Goal: Information Seeking & Learning: Learn about a topic

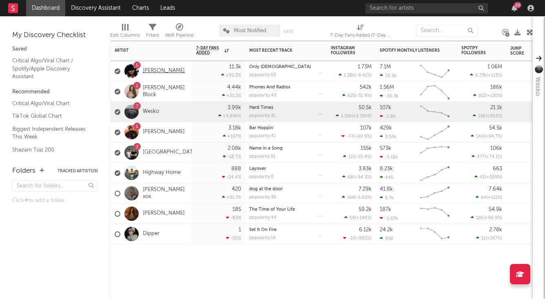
click at [163, 69] on link "[PERSON_NAME]" at bounding box center [164, 71] width 42 height 7
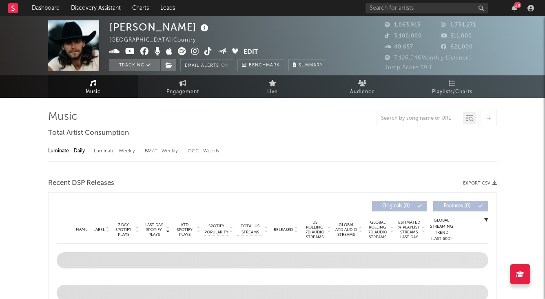
select select "6m"
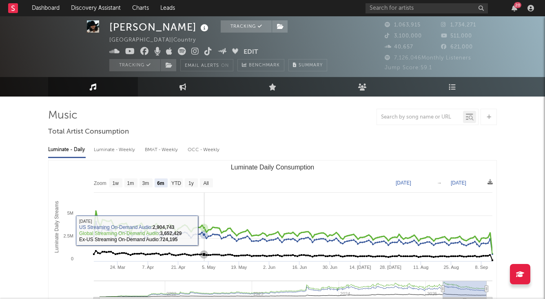
scroll to position [8, 0]
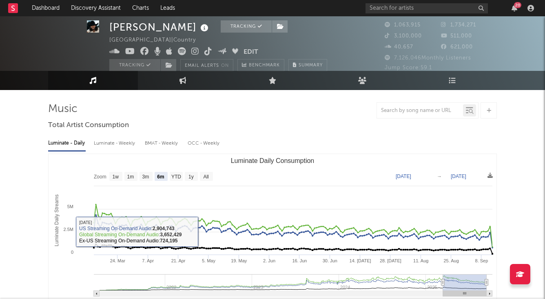
click at [130, 144] on div "Luminate - Weekly" at bounding box center [115, 144] width 43 height 14
select select "6m"
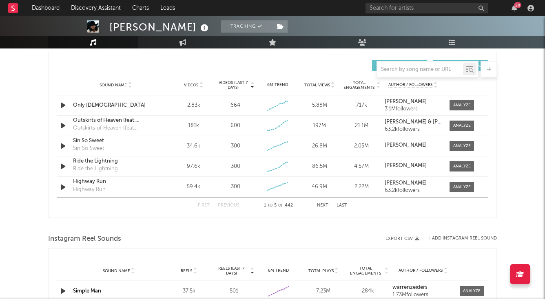
scroll to position [541, 0]
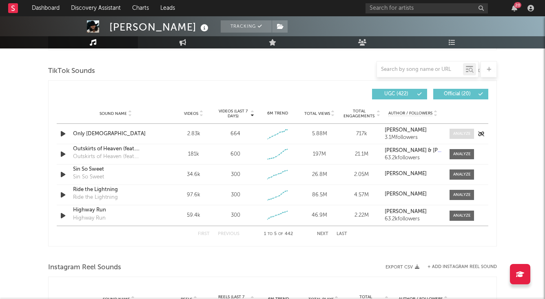
click at [460, 132] on div at bounding box center [462, 134] width 18 height 6
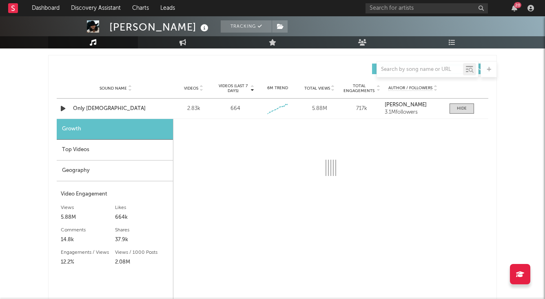
select select "1w"
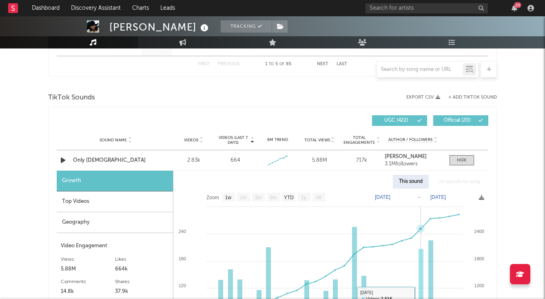
scroll to position [507, 0]
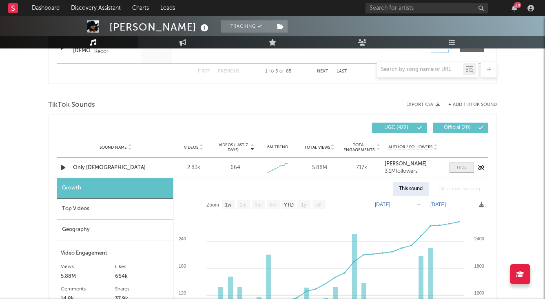
click at [463, 164] on span at bounding box center [461, 168] width 24 height 10
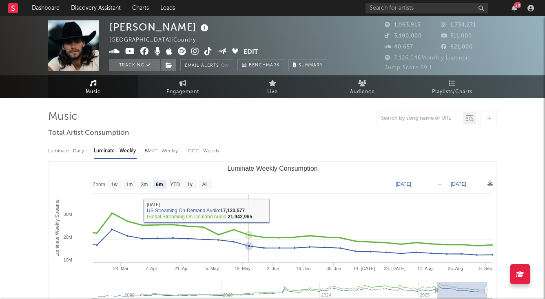
scroll to position [0, 0]
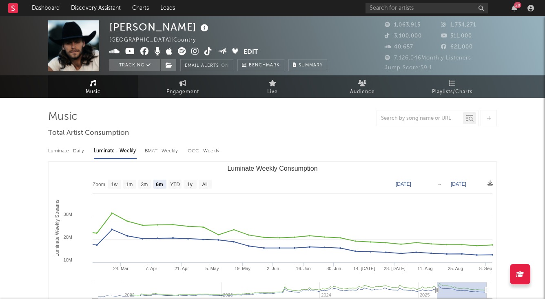
click at [74, 151] on div "Luminate - Daily" at bounding box center [66, 151] width 37 height 14
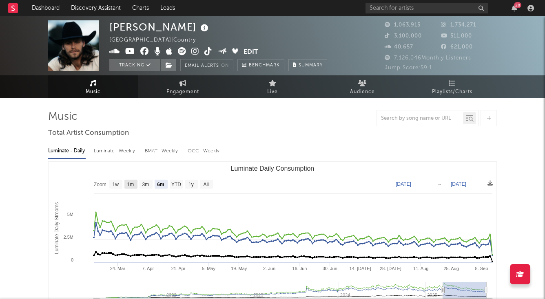
click at [130, 183] on text "1m" at bounding box center [130, 185] width 7 height 6
select select "1m"
type input "[DATE]"
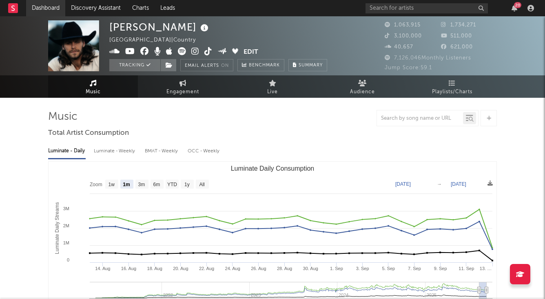
click at [57, 11] on link "Dashboard" at bounding box center [45, 8] width 39 height 16
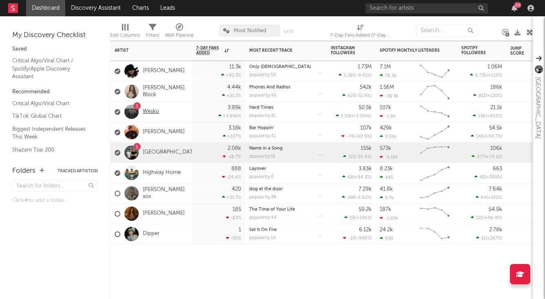
click at [154, 113] on link "Wesko" at bounding box center [151, 111] width 16 height 7
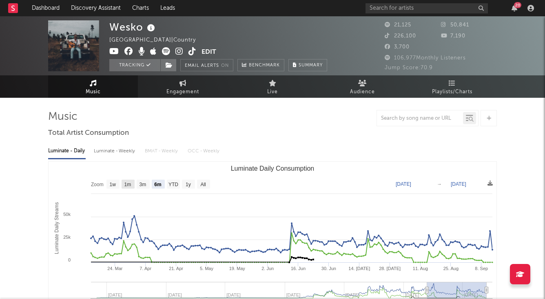
click at [128, 184] on text "1m" at bounding box center [127, 185] width 7 height 6
select select "1m"
type input "[DATE]"
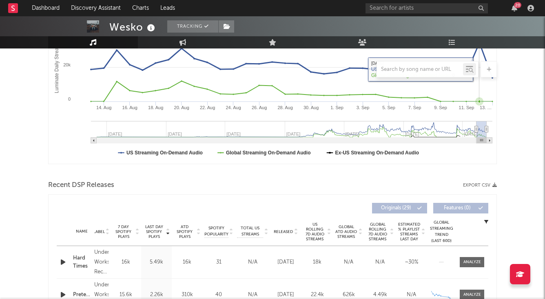
scroll to position [200, 0]
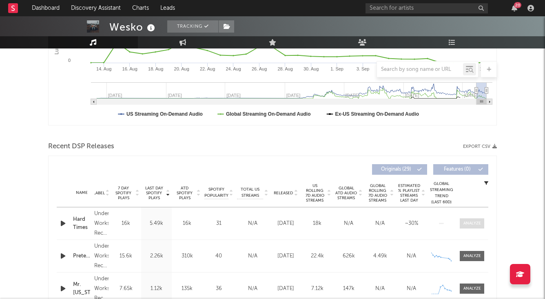
click at [471, 220] on div at bounding box center [472, 223] width 18 height 6
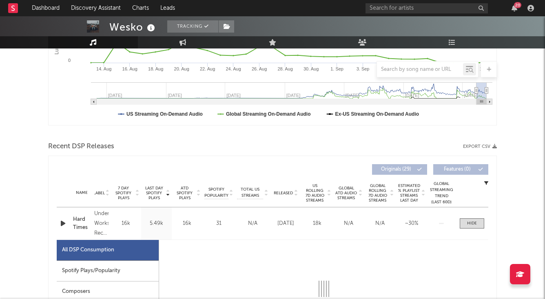
select select "1w"
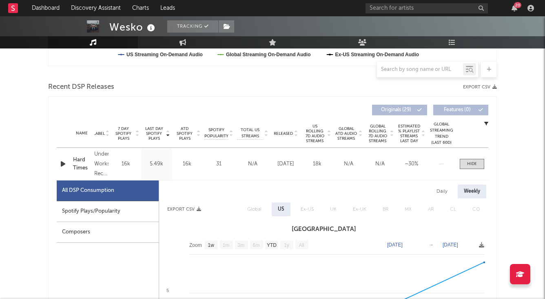
scroll to position [336, 0]
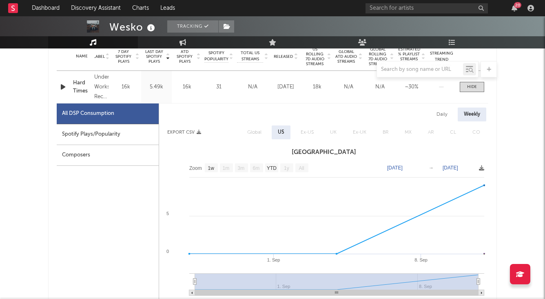
click at [443, 114] on div "Daily" at bounding box center [441, 115] width 23 height 14
select select "1w"
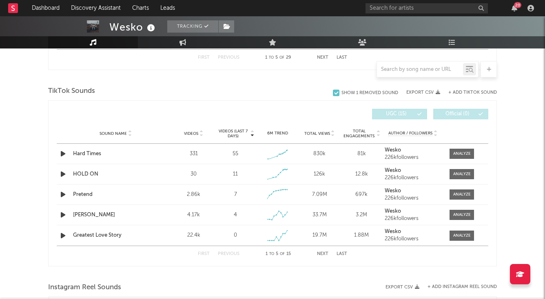
scroll to position [920, 0]
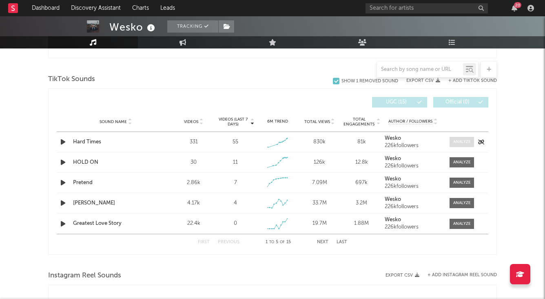
click at [459, 139] on span at bounding box center [461, 142] width 24 height 10
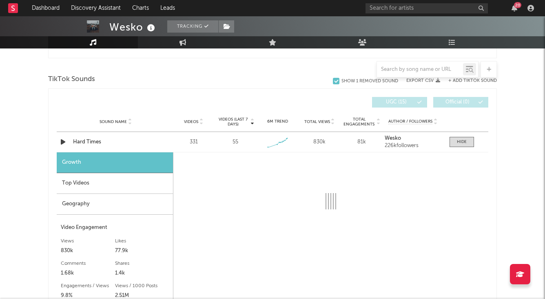
select select "1w"
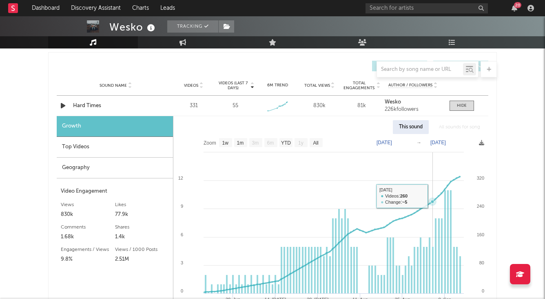
scroll to position [942, 0]
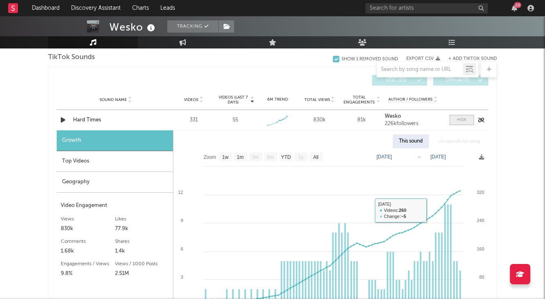
click at [456, 124] on span at bounding box center [461, 120] width 24 height 10
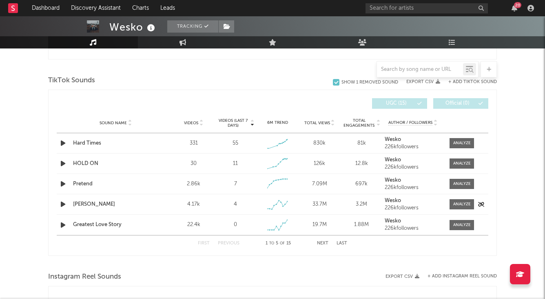
scroll to position [920, 0]
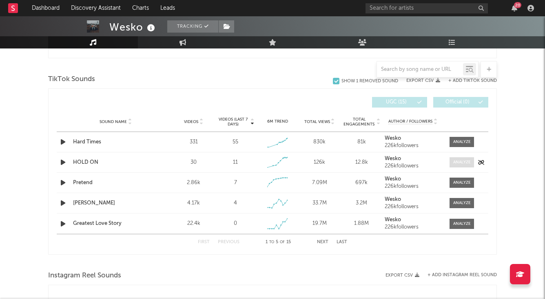
click at [454, 161] on div at bounding box center [462, 162] width 18 height 6
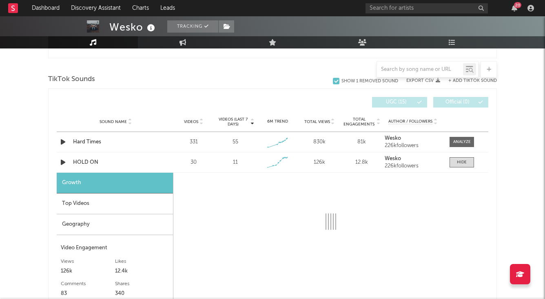
select select "1w"
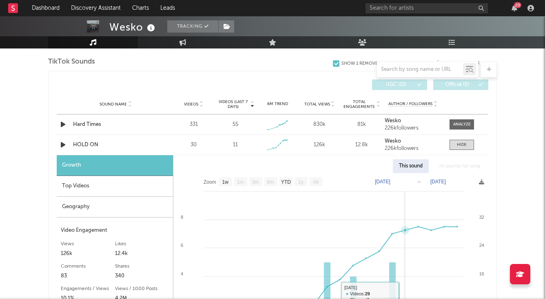
scroll to position [925, 0]
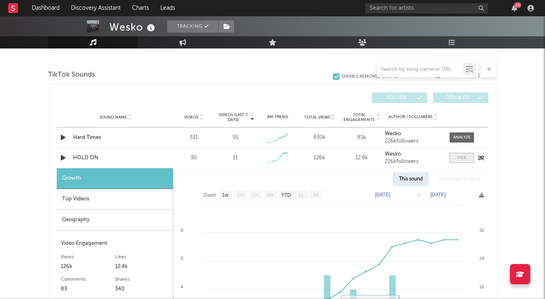
click at [455, 159] on span at bounding box center [461, 158] width 24 height 10
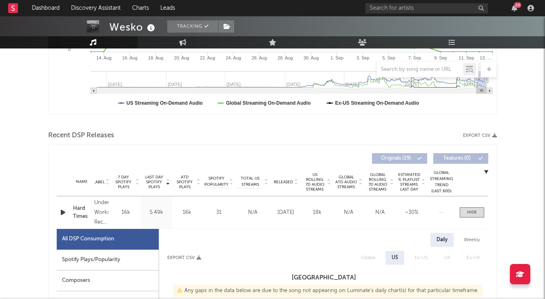
scroll to position [206, 0]
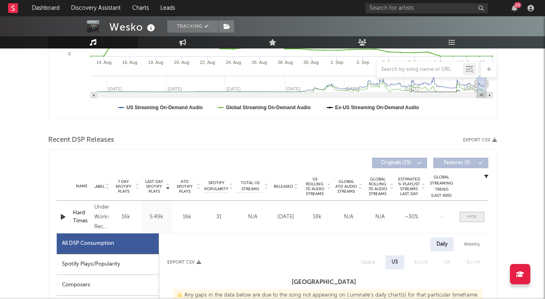
click at [470, 219] on div at bounding box center [472, 217] width 10 height 6
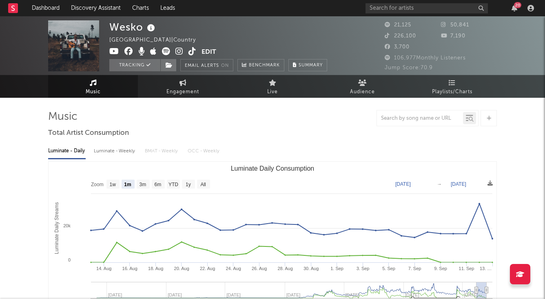
scroll to position [0, 0]
click at [37, 5] on link "Dashboard" at bounding box center [45, 8] width 39 height 16
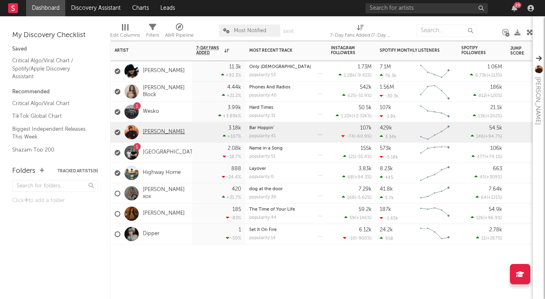
click at [151, 129] on link "[PERSON_NAME]" at bounding box center [164, 132] width 42 height 7
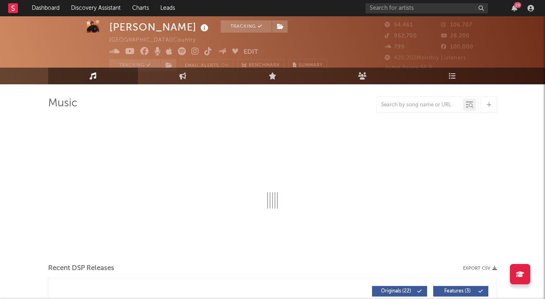
select select "6m"
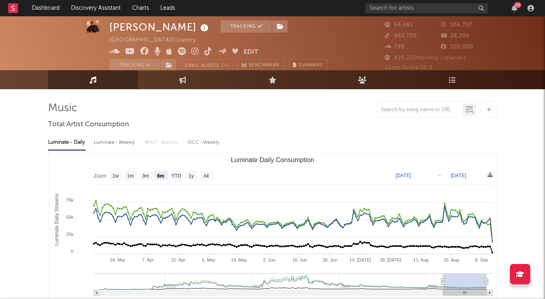
scroll to position [7, 0]
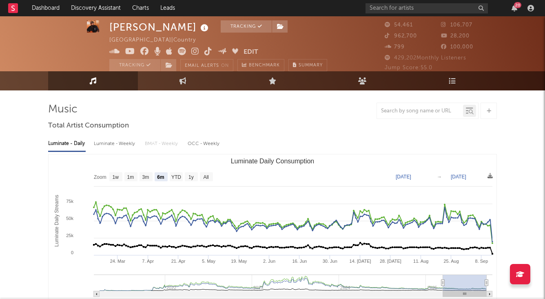
click at [121, 140] on div "Luminate - Weekly" at bounding box center [115, 144] width 43 height 14
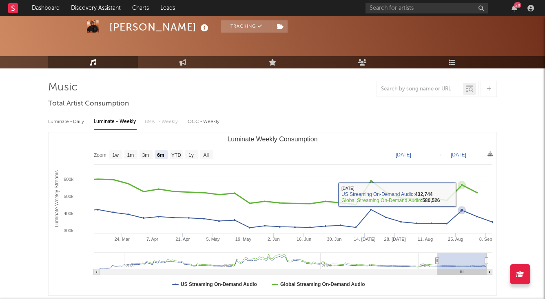
scroll to position [34, 0]
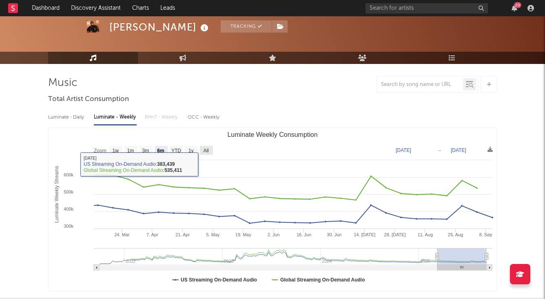
click at [206, 149] on text "All" at bounding box center [205, 151] width 5 height 6
select select "All"
type input "[DATE]"
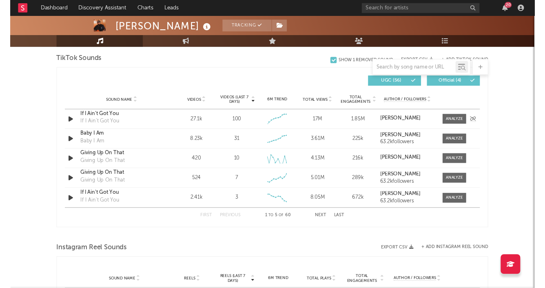
scroll to position [550, 0]
